Goal: Download file/media: Download file/media

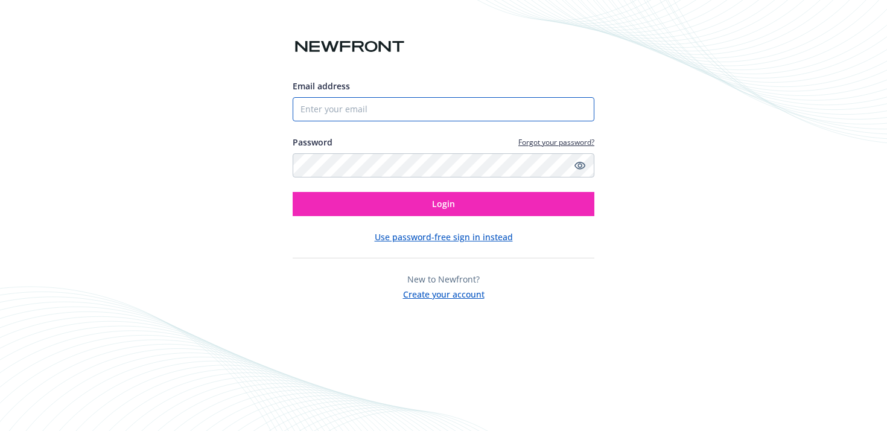
click at [455, 110] on input "Email address" at bounding box center [444, 109] width 302 height 24
type input "[PERSON_NAME][DOMAIN_NAME][EMAIL_ADDRESS][PERSON_NAME][DOMAIN_NAME]"
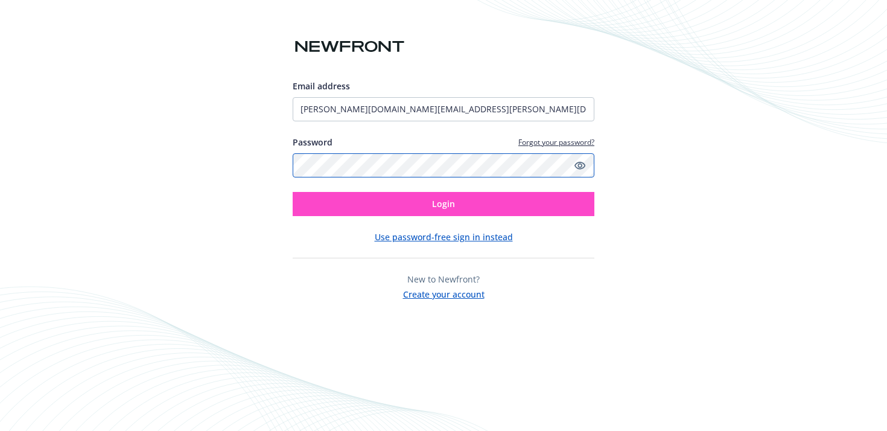
click at [293, 192] on button "Login" at bounding box center [444, 204] width 302 height 24
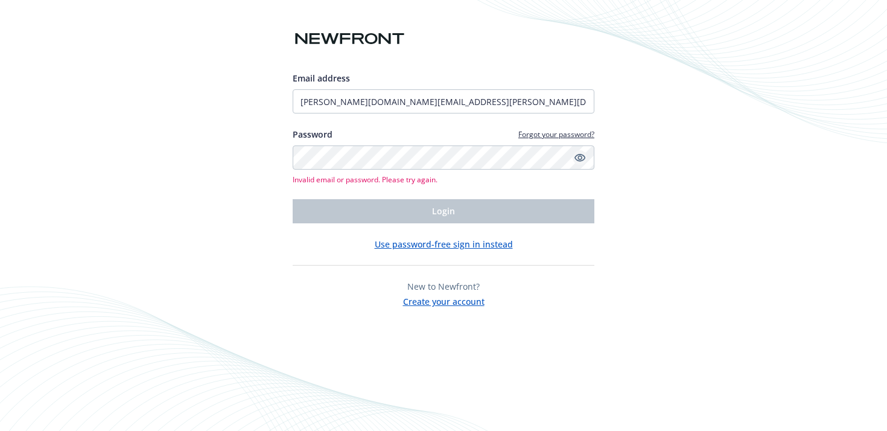
click at [580, 156] on icon "Show password" at bounding box center [579, 157] width 11 height 11
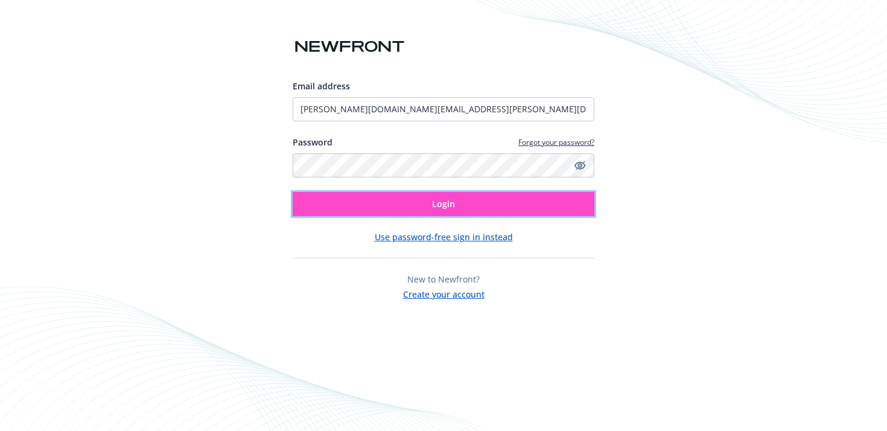
click at [478, 202] on button "Login" at bounding box center [444, 204] width 302 height 24
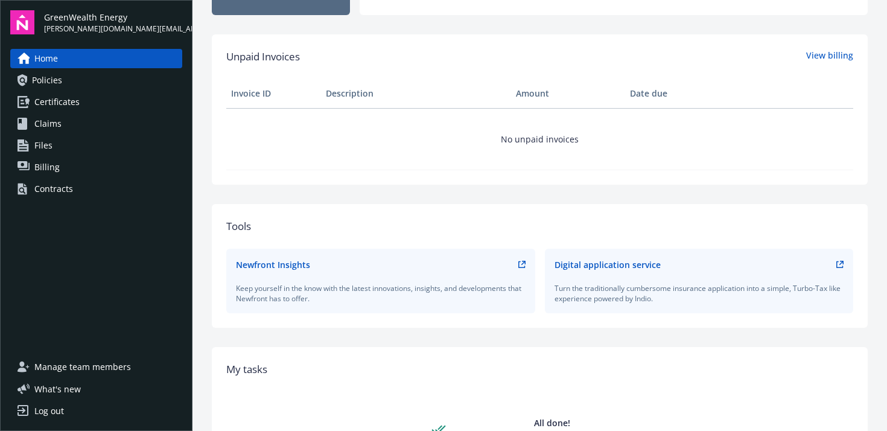
scroll to position [37, 0]
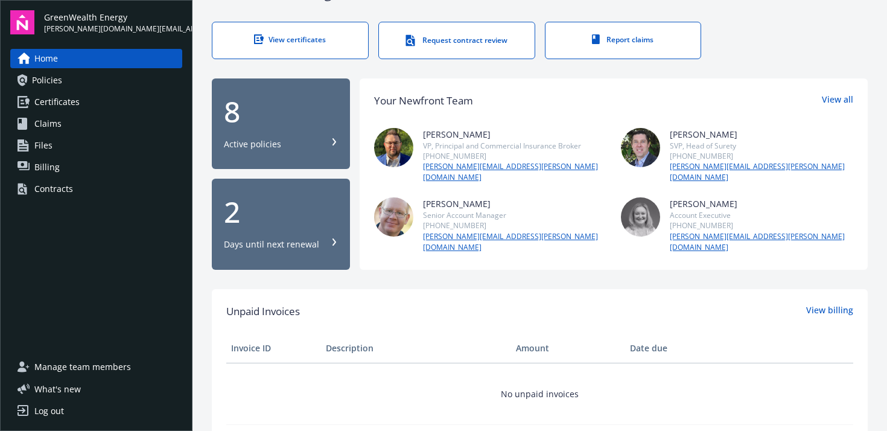
click at [272, 138] on div "Active policies" at bounding box center [252, 144] width 57 height 12
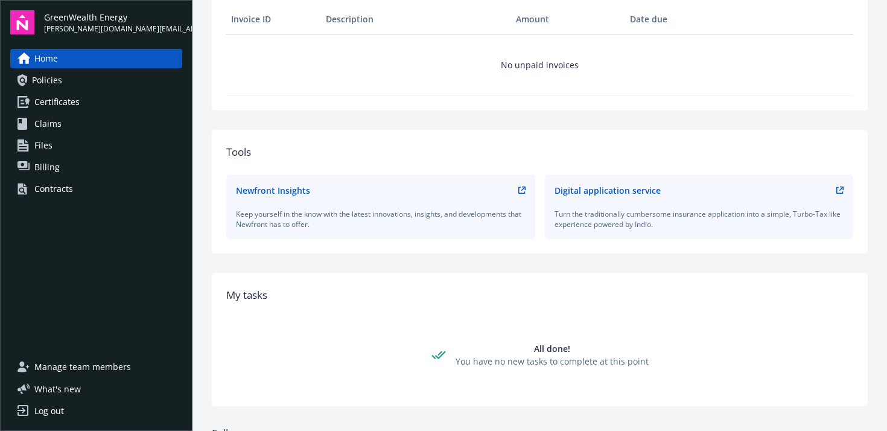
scroll to position [450, 0]
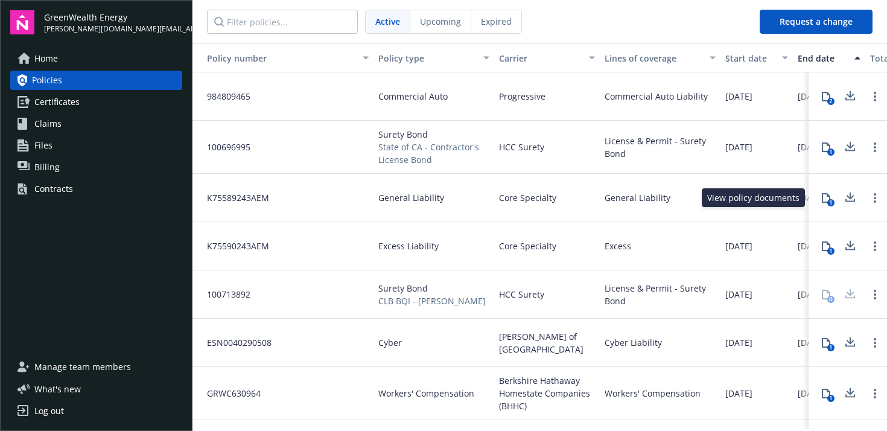
click at [821, 200] on icon at bounding box center [826, 198] width 10 height 10
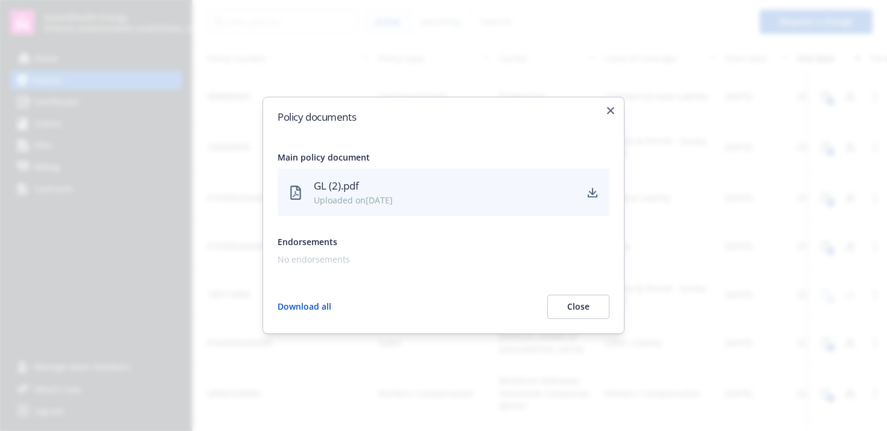
click at [358, 183] on div "GL (2).pdf" at bounding box center [445, 186] width 262 height 16
click at [592, 192] on icon "download" at bounding box center [593, 191] width 8 height 7
click at [609, 108] on icon "button" at bounding box center [610, 110] width 7 height 7
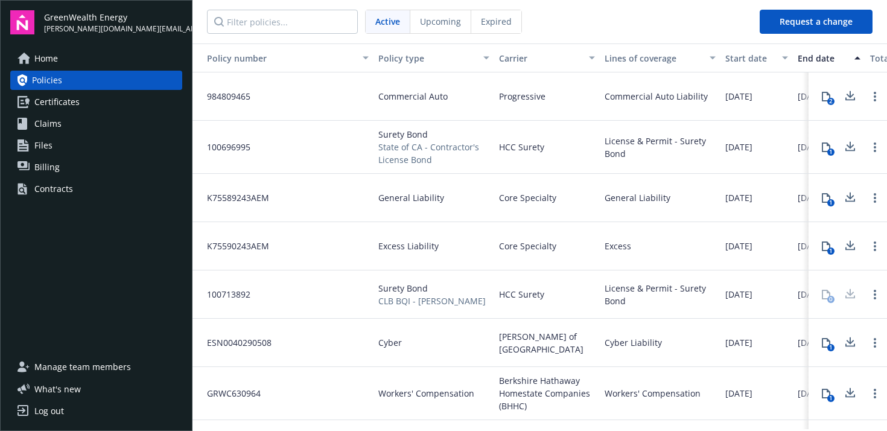
click at [821, 245] on icon at bounding box center [826, 246] width 10 height 10
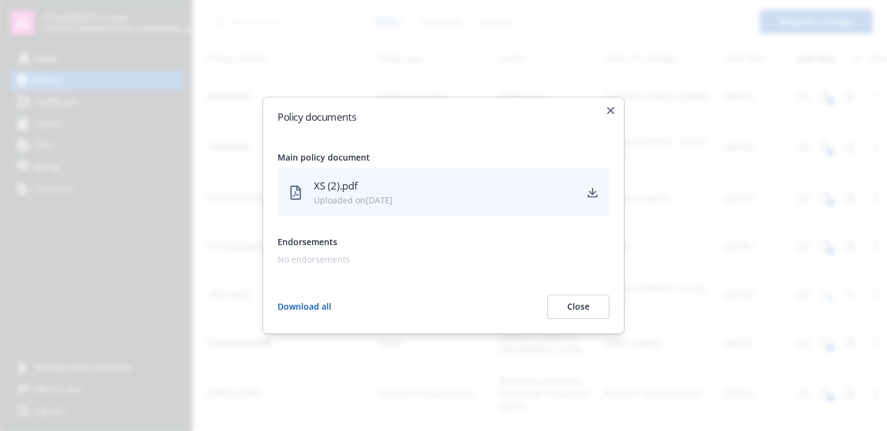
click at [593, 193] on icon "download" at bounding box center [593, 191] width 8 height 7
click at [613, 112] on icon "button" at bounding box center [610, 110] width 7 height 7
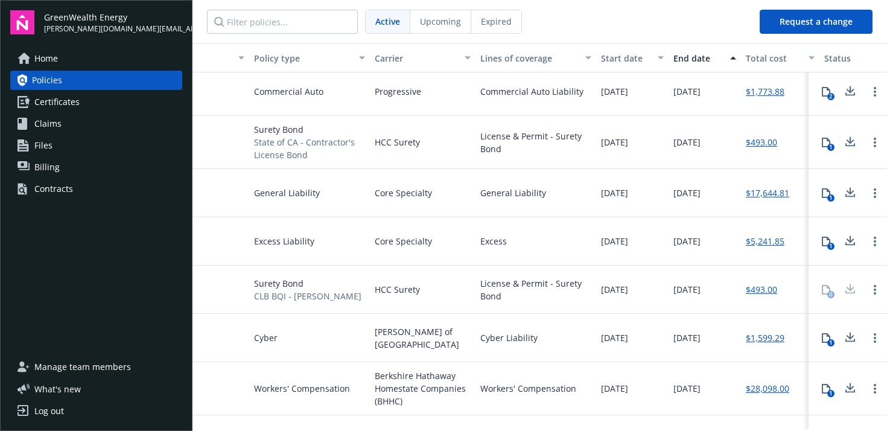
scroll to position [5, 121]
